Goal: Find specific page/section: Find specific page/section

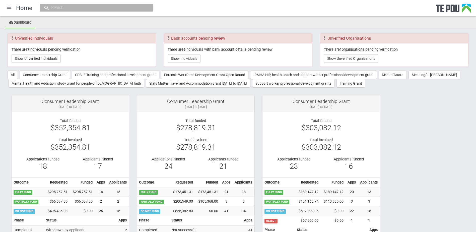
click at [110, 10] on input "text" at bounding box center [94, 7] width 88 height 5
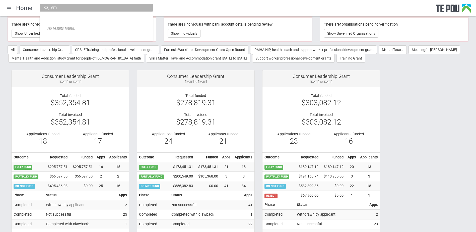
type input "e"
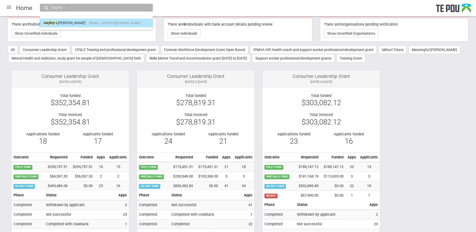
type input "hayley l"
click at [89, 23] on span "[EMAIL_ADDRESS][DOMAIN_NAME]" at bounding box center [114, 23] width 51 height 4
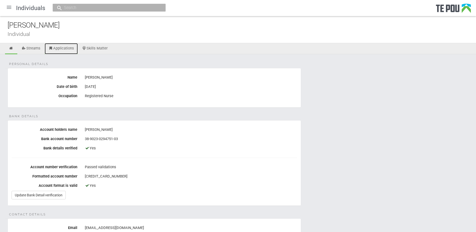
click at [61, 50] on link "Applications" at bounding box center [61, 48] width 33 height 11
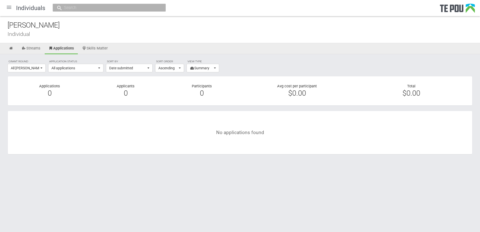
click at [83, 8] on input "text" at bounding box center [107, 7] width 88 height 5
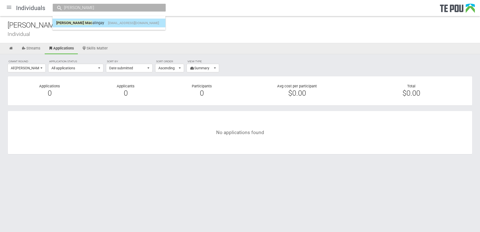
type input "hazel mac"
click at [84, 22] on link "Hazel Mac alingay hazelmacalingay30@gmail.com" at bounding box center [108, 23] width 105 height 8
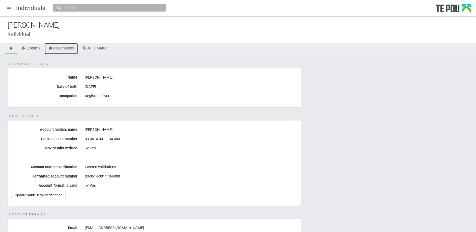
click at [60, 47] on link "Applications" at bounding box center [61, 48] width 33 height 11
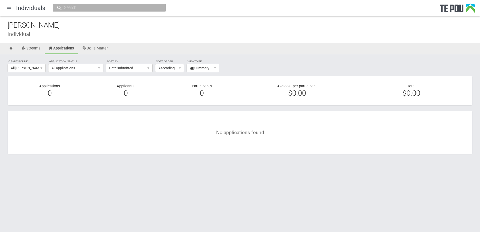
click at [90, 6] on input "text" at bounding box center [107, 7] width 88 height 5
type input "m"
type input "b"
type input "s"
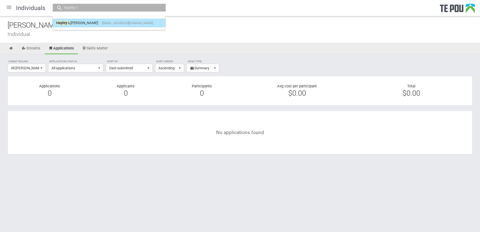
type input "hayley l"
click at [102, 23] on span "hayleylovell87@gmail.com" at bounding box center [127, 23] width 51 height 4
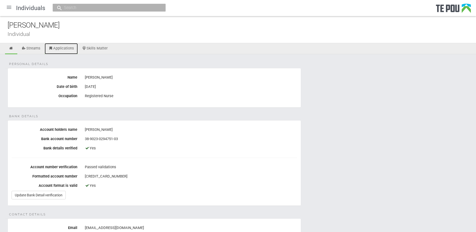
click at [59, 51] on link "Applications" at bounding box center [61, 48] width 33 height 11
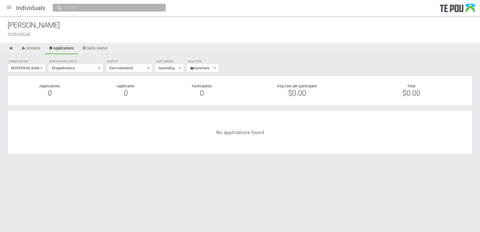
click at [92, 10] on input "text" at bounding box center [107, 7] width 88 height 5
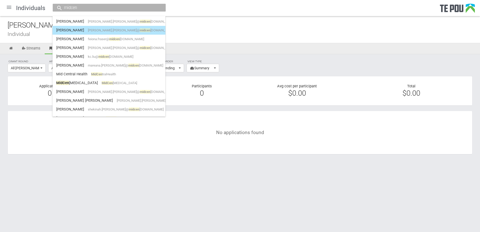
scroll to position [50, 0]
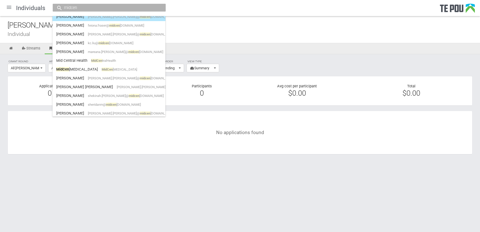
type input "midcen"
click at [102, 69] on span "MidCen tral" at bounding box center [119, 70] width 35 height 4
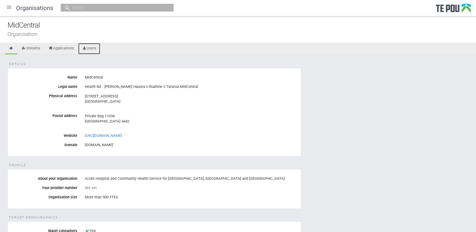
click at [90, 50] on link "Users" at bounding box center [89, 48] width 22 height 11
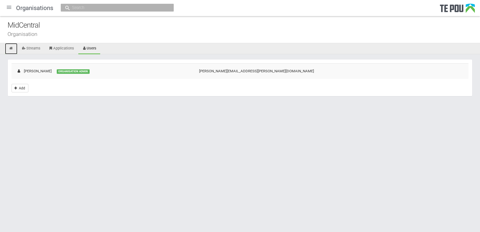
click at [13, 47] on icon at bounding box center [11, 48] width 5 height 4
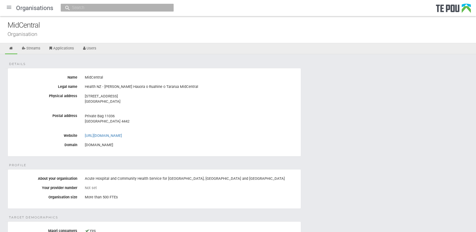
click at [89, 11] on div at bounding box center [117, 8] width 113 height 8
click at [89, 9] on input "text" at bounding box center [115, 7] width 88 height 5
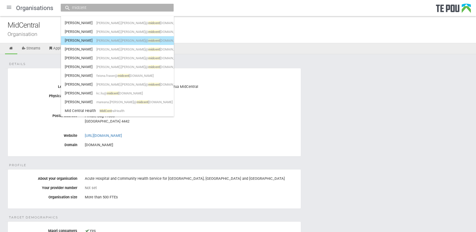
type input "midcent"
click at [98, 43] on link "Annie O'Sullivan annie.o'sullivan@ midcent raldhb.govt.nz" at bounding box center [117, 41] width 105 height 8
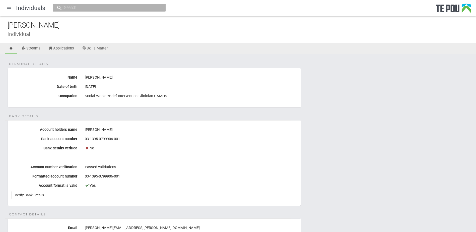
click at [70, 7] on input "text" at bounding box center [107, 7] width 88 height 5
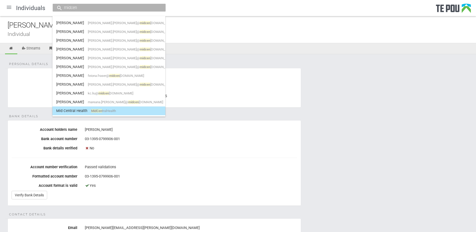
type input "midcen"
click at [93, 109] on span "MidCen" at bounding box center [96, 111] width 11 height 4
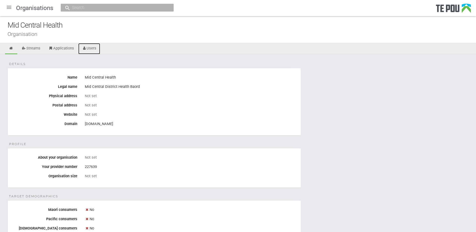
click at [92, 46] on link "Users" at bounding box center [89, 48] width 22 height 11
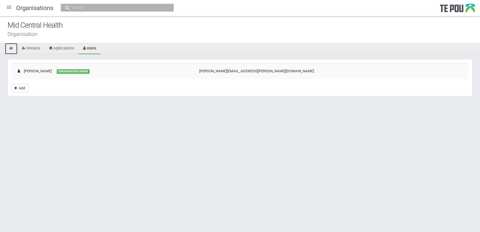
click at [9, 46] on link at bounding box center [11, 48] width 12 height 11
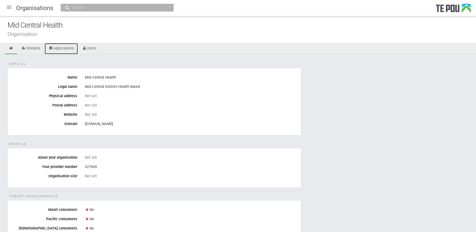
click at [66, 50] on link "Applications" at bounding box center [61, 48] width 33 height 11
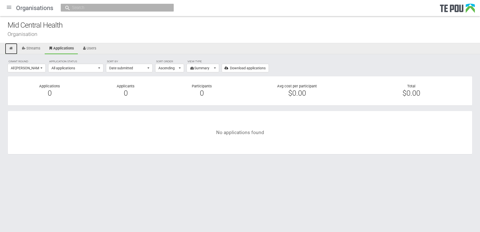
click at [13, 47] on icon at bounding box center [11, 48] width 5 height 4
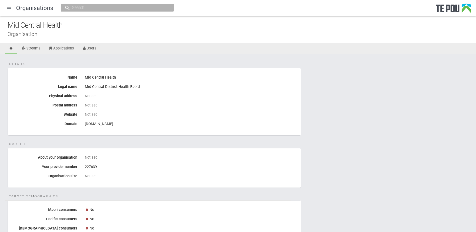
click at [100, 9] on input "text" at bounding box center [115, 7] width 88 height 5
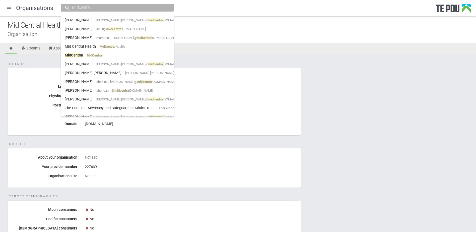
scroll to position [72, 0]
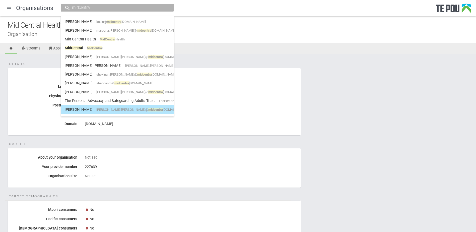
type input "midcentra"
click at [113, 107] on link "Wayne Gooding wayne.gooding@ midcentra ldhb.govt.nz" at bounding box center [117, 110] width 105 height 8
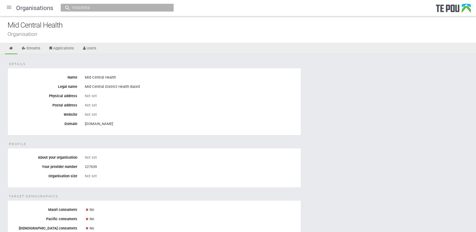
click at [99, 6] on input "midcentra" at bounding box center [115, 7] width 88 height 5
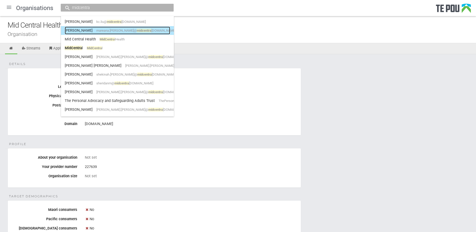
click at [122, 30] on span "mareana.tume-mcguckin@ midcentra ldhb.govt.nz" at bounding box center [135, 31] width 79 height 4
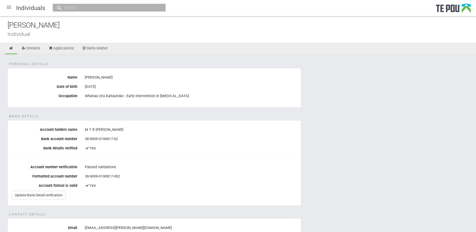
click at [113, 7] on input "text" at bounding box center [107, 7] width 88 height 5
click at [8, 7] on div at bounding box center [9, 7] width 12 height 12
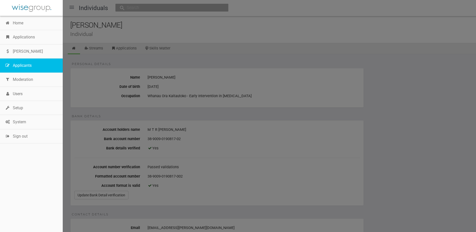
click at [26, 62] on link "Applicants" at bounding box center [31, 66] width 63 height 14
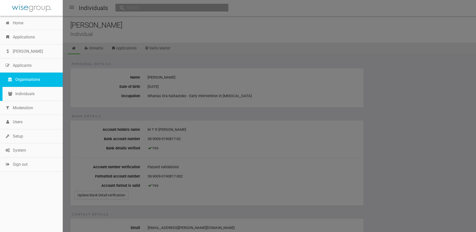
click at [26, 78] on link "Organisations" at bounding box center [33, 80] width 60 height 14
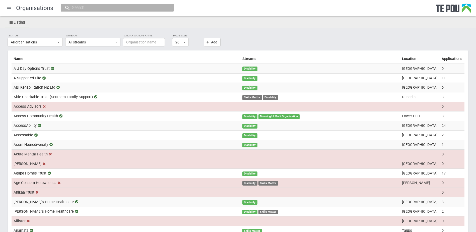
click at [98, 9] on input "text" at bounding box center [115, 7] width 88 height 5
click at [148, 27] on ul "Listing" at bounding box center [238, 22] width 476 height 11
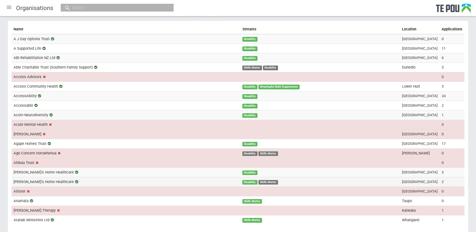
scroll to position [78, 0]
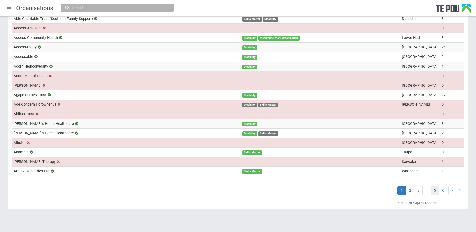
click at [434, 193] on span "5" at bounding box center [435, 190] width 9 height 9
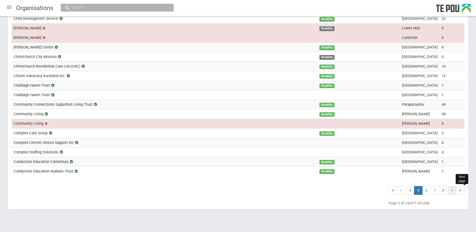
click at [449, 191] on span at bounding box center [453, 190] width 8 height 9
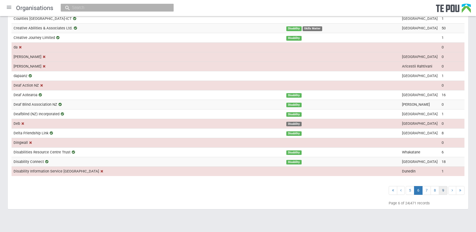
click at [442, 191] on span "9" at bounding box center [443, 190] width 9 height 9
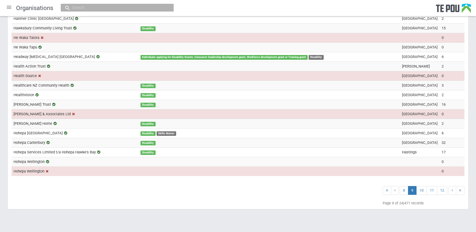
click at [442, 191] on span "12" at bounding box center [442, 190] width 11 height 9
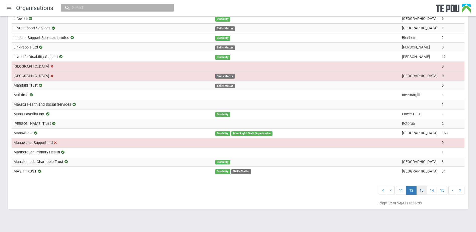
click at [419, 193] on span "13" at bounding box center [422, 190] width 11 height 9
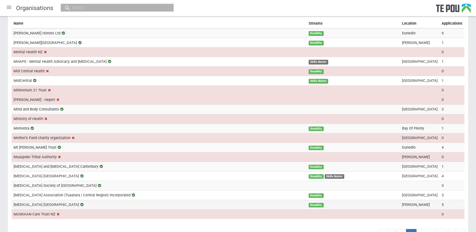
scroll to position [28, 0]
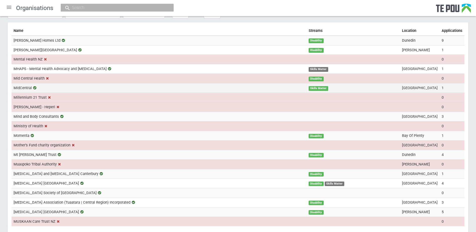
click at [70, 88] on td "MidCentral" at bounding box center [159, 88] width 295 height 10
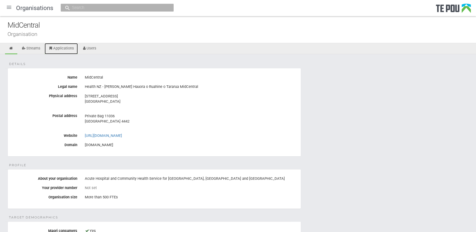
click at [60, 50] on link "Applications" at bounding box center [61, 48] width 33 height 11
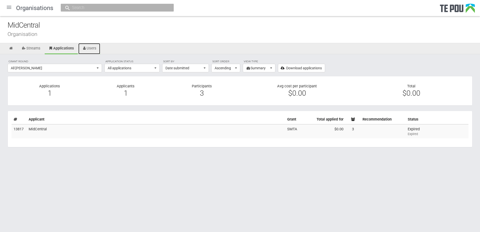
click at [90, 49] on link "Users" at bounding box center [89, 48] width 22 height 11
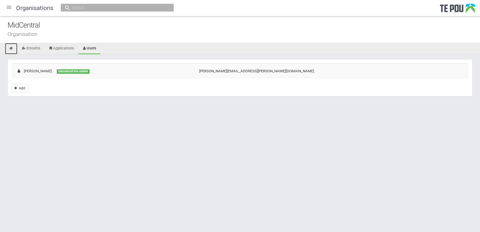
click at [9, 46] on link at bounding box center [11, 48] width 12 height 11
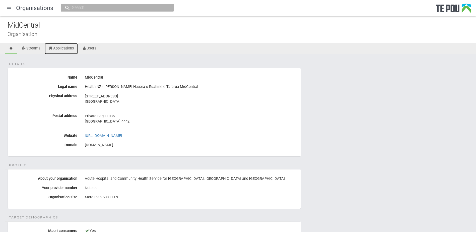
click at [64, 50] on link "Applications" at bounding box center [61, 48] width 33 height 11
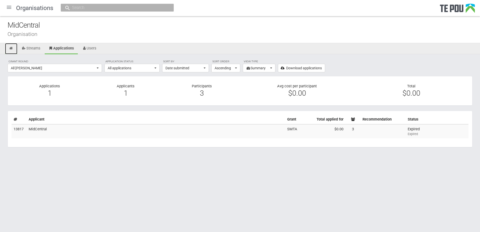
click at [11, 49] on icon at bounding box center [11, 48] width 5 height 4
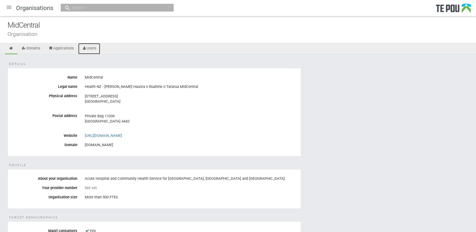
click at [94, 48] on link "Users" at bounding box center [89, 48] width 22 height 11
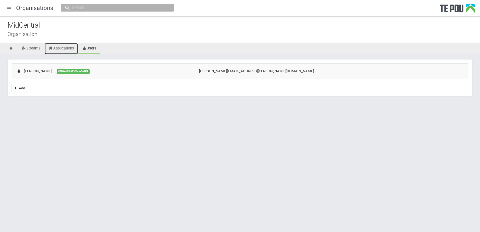
click at [71, 51] on link "Applications" at bounding box center [61, 48] width 33 height 11
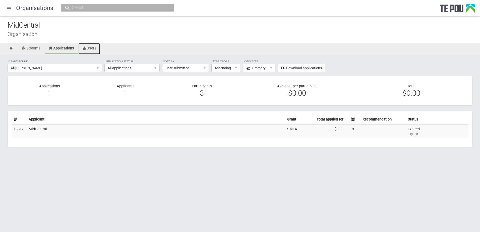
click at [97, 48] on link "Users" at bounding box center [89, 48] width 22 height 11
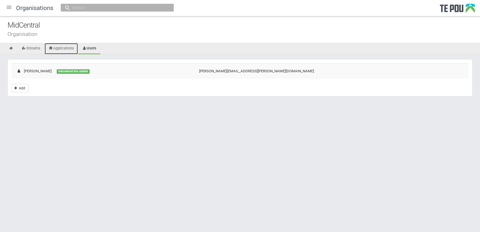
click at [62, 46] on link "Applications" at bounding box center [61, 48] width 33 height 11
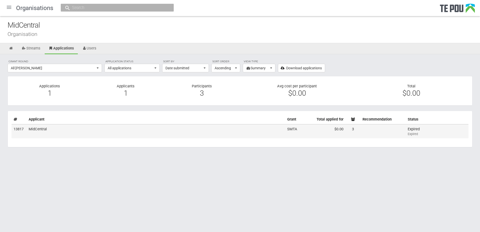
click at [91, 131] on td "MidCentral" at bounding box center [156, 131] width 259 height 14
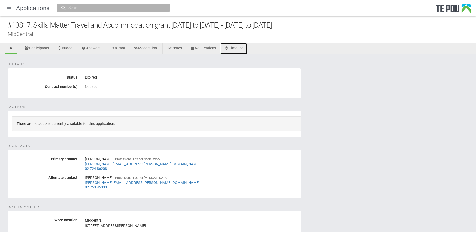
click at [237, 47] on link "Timeline" at bounding box center [234, 48] width 27 height 11
